Goal: Information Seeking & Learning: Understand process/instructions

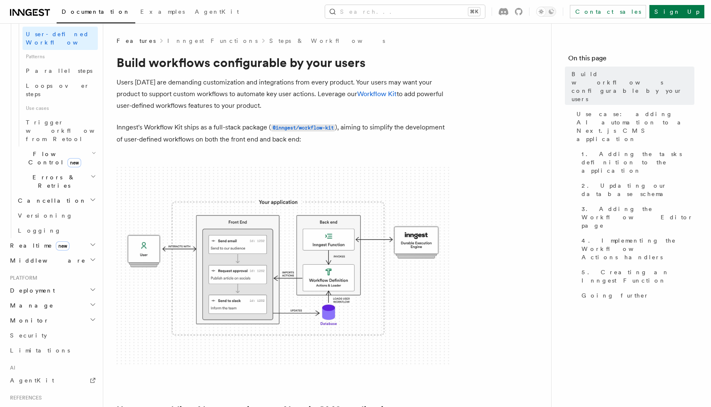
scroll to position [483, 0]
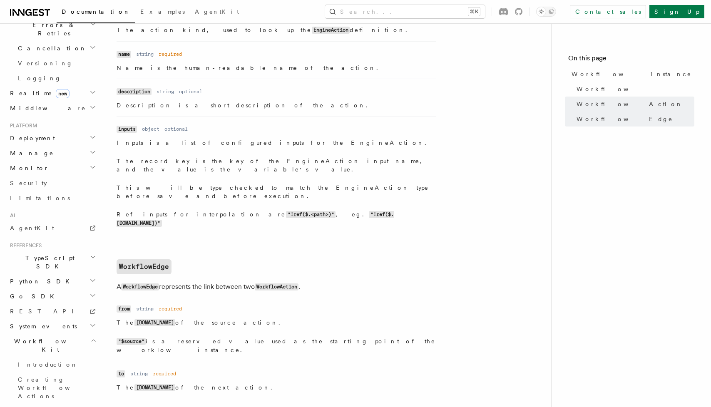
scroll to position [754, 0]
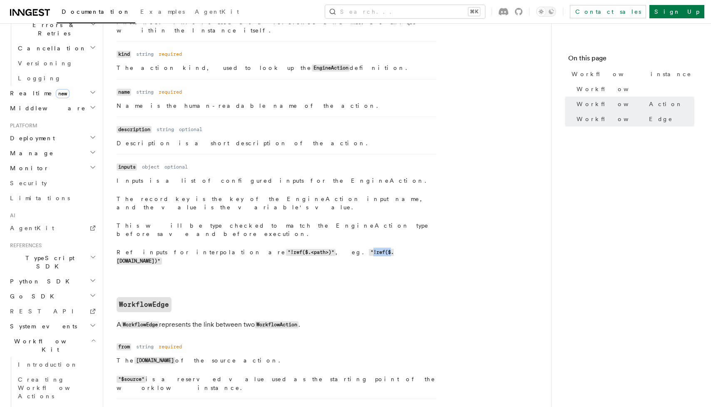
drag, startPoint x: 265, startPoint y: 204, endPoint x: 283, endPoint y: 204, distance: 17.9
click at [283, 249] on code ""!ref($.[DOMAIN_NAME])"" at bounding box center [254, 257] width 277 height 16
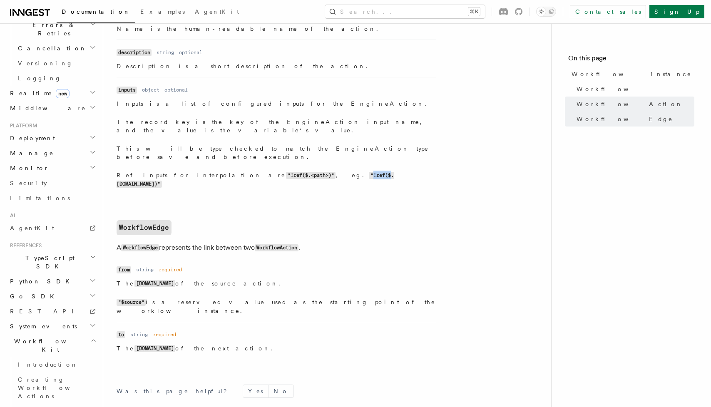
scroll to position [882, 0]
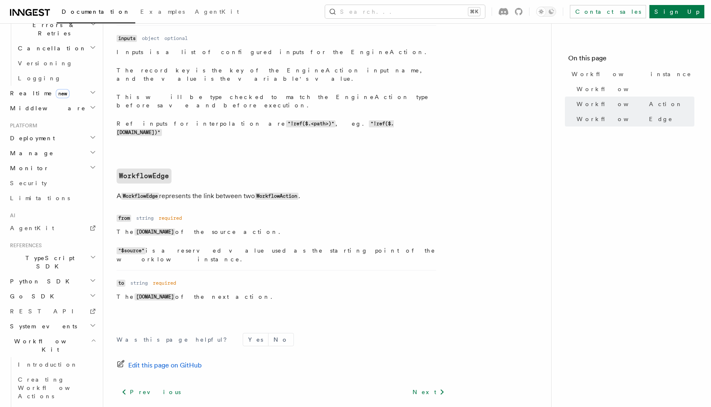
click at [180, 119] on p "Ref inputs for interpolation are "!ref($.<path>)" , eg. "!ref($.[DOMAIN_NAME])"" at bounding box center [276, 127] width 320 height 17
